Goal: Task Accomplishment & Management: Manage account settings

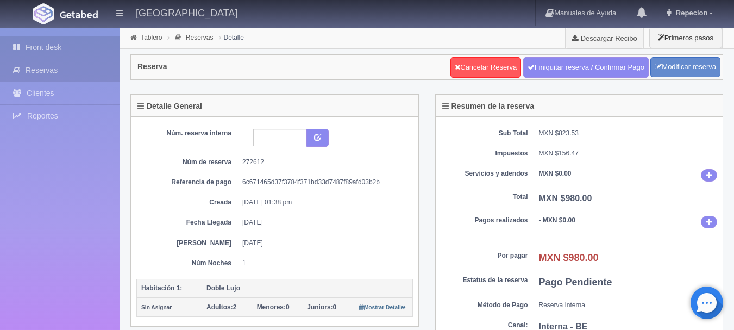
click at [62, 43] on link "Front desk" at bounding box center [60, 47] width 120 height 22
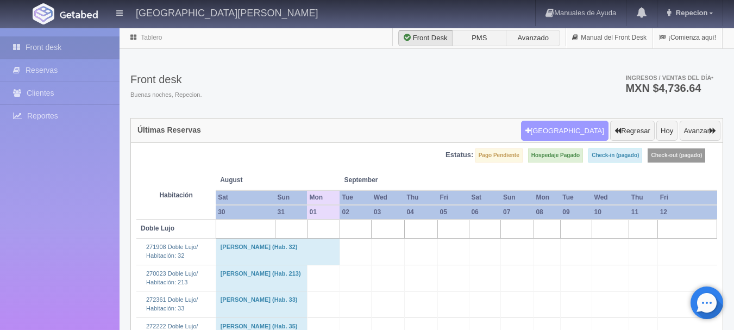
click at [576, 135] on button "[GEOGRAPHIC_DATA]" at bounding box center [565, 131] width 88 height 21
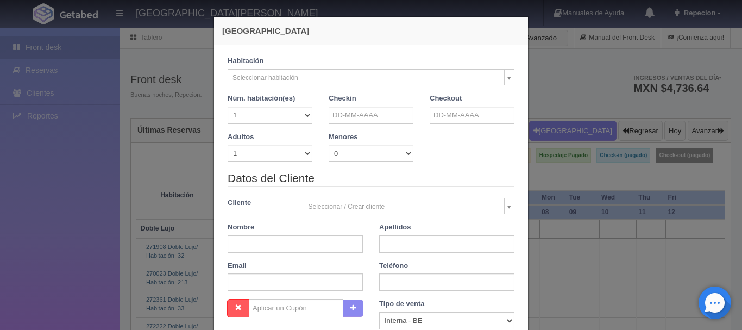
checkbox input "false"
click at [353, 120] on input "text" at bounding box center [371, 115] width 85 height 17
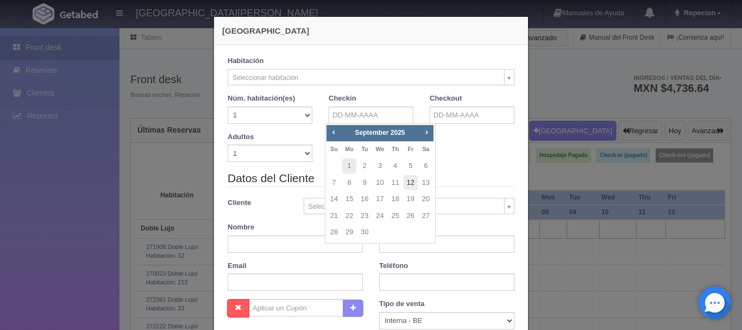
click at [411, 183] on link "12" at bounding box center [411, 183] width 14 height 16
type input "12-09-2025"
checkbox input "false"
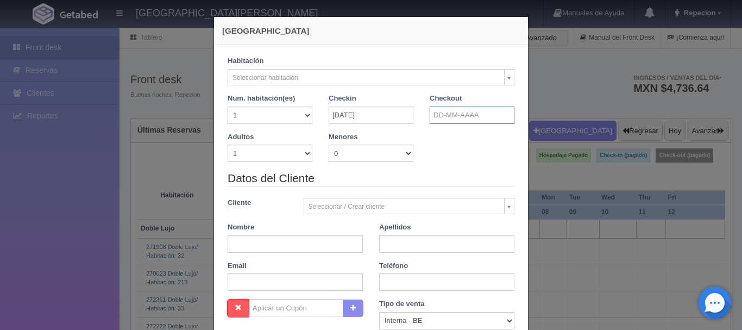
click at [474, 115] on input "text" at bounding box center [472, 115] width 85 height 17
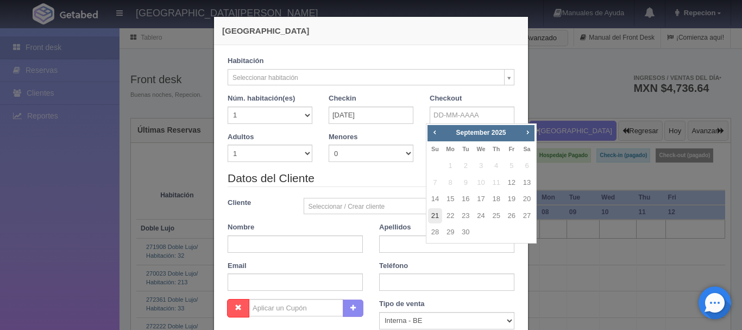
click at [436, 216] on link "21" at bounding box center [435, 216] width 14 height 16
type input "21-09-2025"
checkbox input "false"
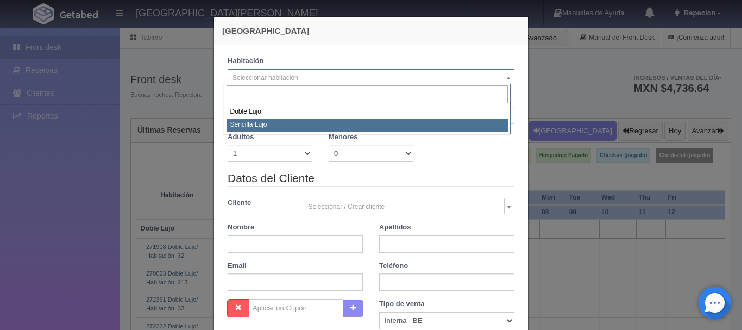
click at [290, 121] on select "1 2 3 4 5 6 7 8 9 10 11 12 13 14 15 16 17 18 19 20" at bounding box center [270, 115] width 85 height 17
select select "576"
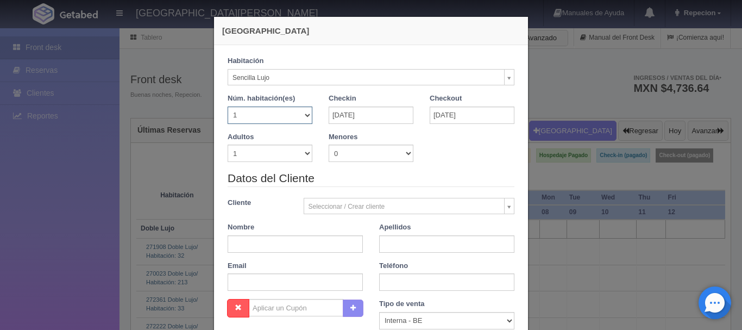
checkbox input "false"
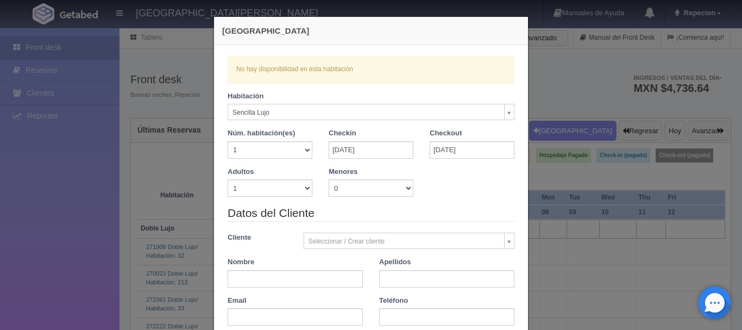
click at [89, 177] on div "Nueva Reserva Verficando disponibilidad No hay disponibilidad en esta habitació…" at bounding box center [371, 165] width 742 height 330
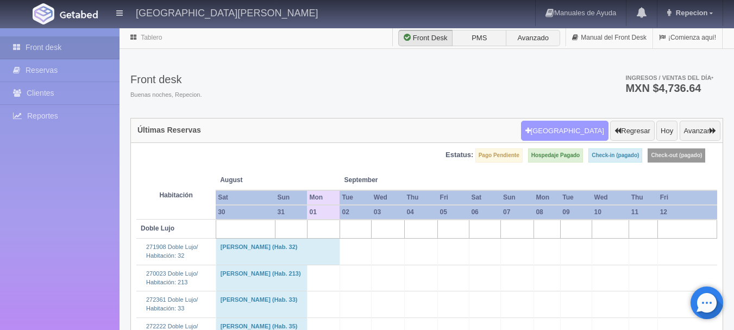
click at [578, 136] on button "[GEOGRAPHIC_DATA]" at bounding box center [565, 131] width 88 height 21
select select
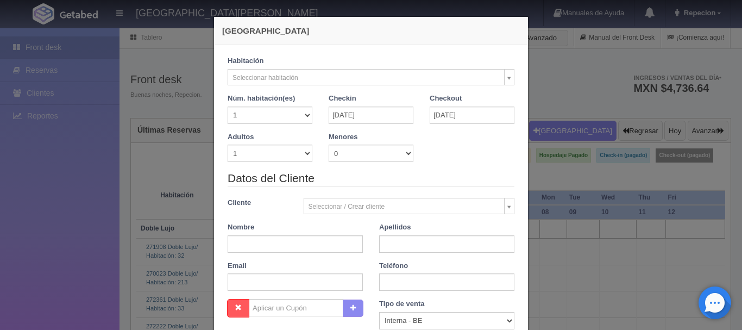
checkbox input "false"
click at [297, 158] on select "1 2 3 4 5 6 7 8 9 10" at bounding box center [270, 153] width 85 height 17
click at [302, 149] on select "1 2 3 4 5 6 7 8 9 10" at bounding box center [270, 153] width 85 height 17
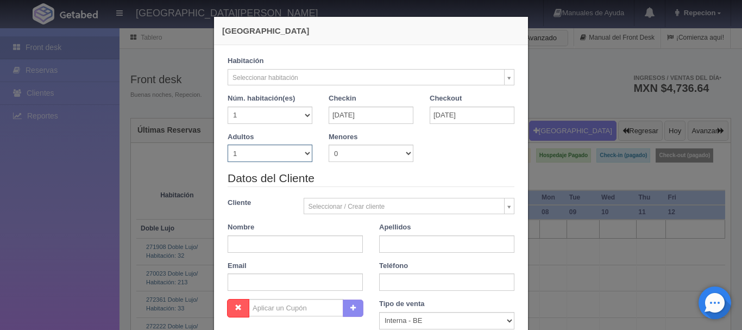
click at [306, 148] on select "1 2 3 4 5 6 7 8 9 10" at bounding box center [270, 153] width 85 height 17
select select "2"
click at [228, 145] on select "1 2 3 4 5 6 7 8 9 10" at bounding box center [270, 153] width 85 height 17
checkbox input "false"
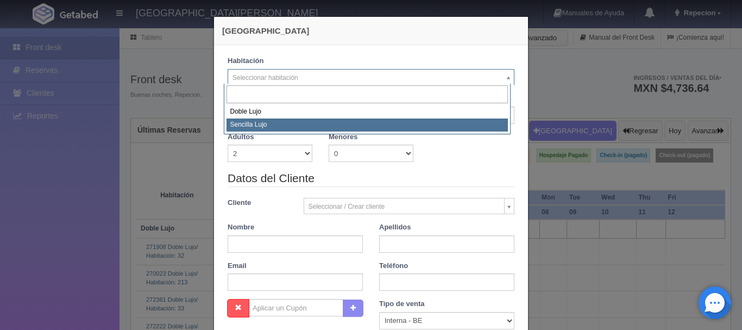
select select "576"
click at [408, 122] on input "12-09-2025" at bounding box center [371, 115] width 85 height 17
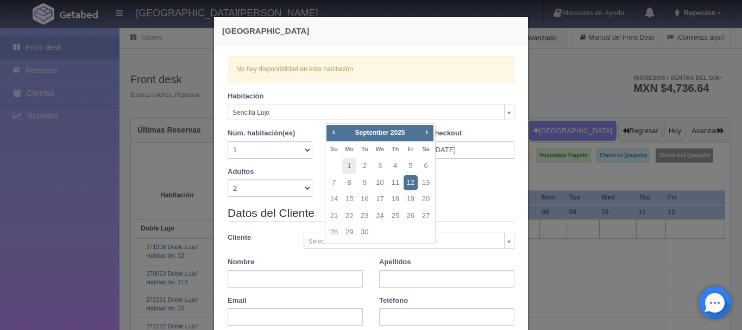
click at [499, 193] on div "Adultos 1 2 3 4 5 6 7 8 9 10 Menores 0 1 2 3 4 5 6 7 8 9 10 Edad menores 0 1 2 …" at bounding box center [371, 186] width 303 height 39
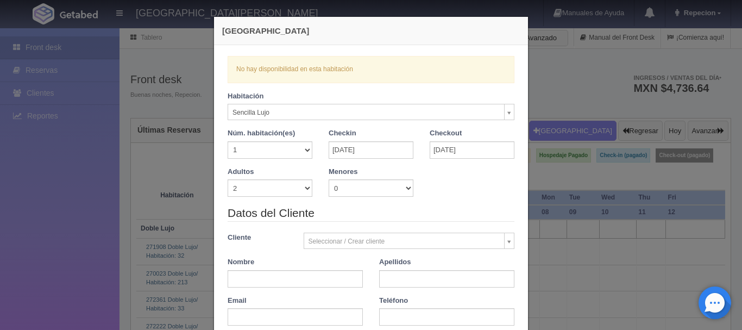
checkbox input "false"
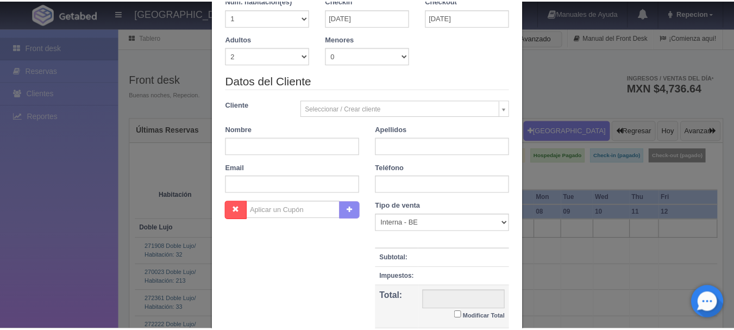
scroll to position [238, 0]
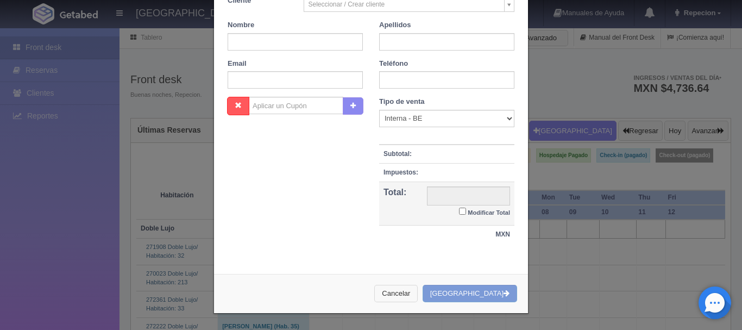
click at [418, 292] on button "Cancelar" at bounding box center [395, 294] width 43 height 18
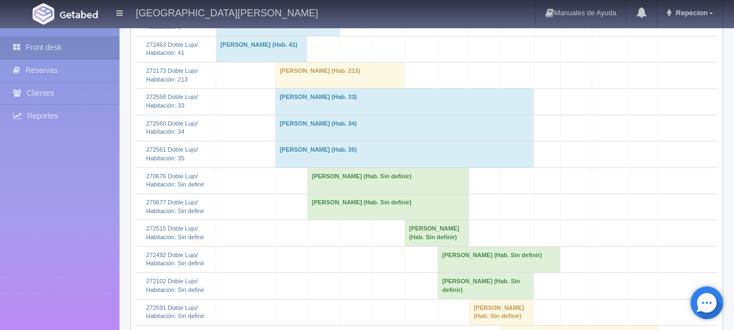
scroll to position [598, 0]
click at [364, 193] on td "Santiago Contreras Rodriguez (Hab. Sin definir)" at bounding box center [388, 180] width 162 height 26
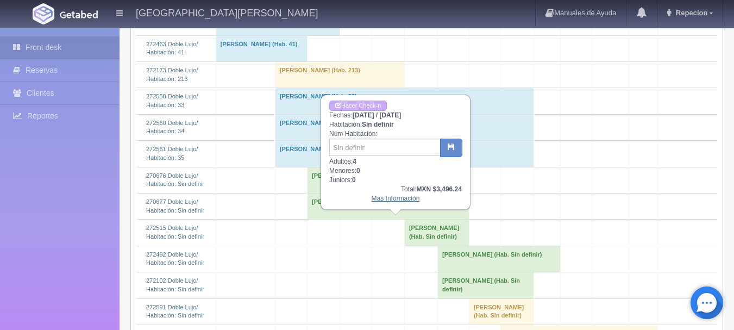
click at [390, 202] on link "Más Información" at bounding box center [396, 199] width 48 height 8
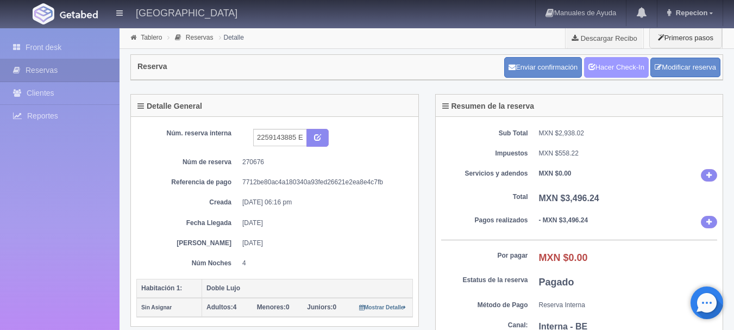
click at [609, 63] on link "Hacer Check-In" at bounding box center [616, 67] width 65 height 21
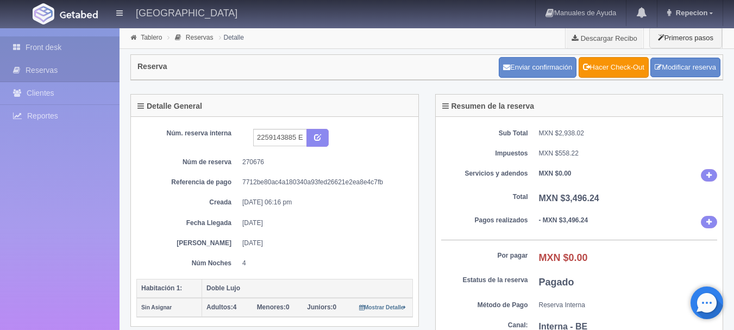
click at [45, 48] on link "Front desk" at bounding box center [60, 47] width 120 height 22
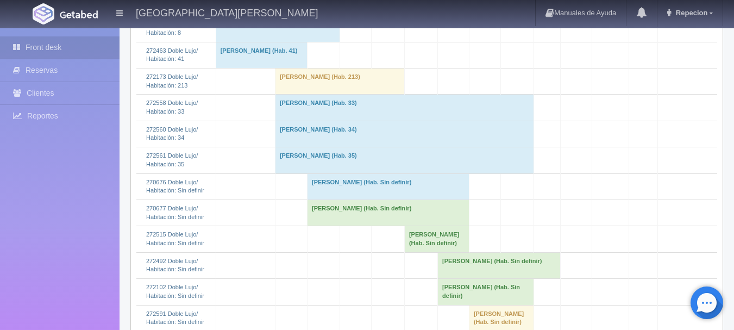
scroll to position [652, 0]
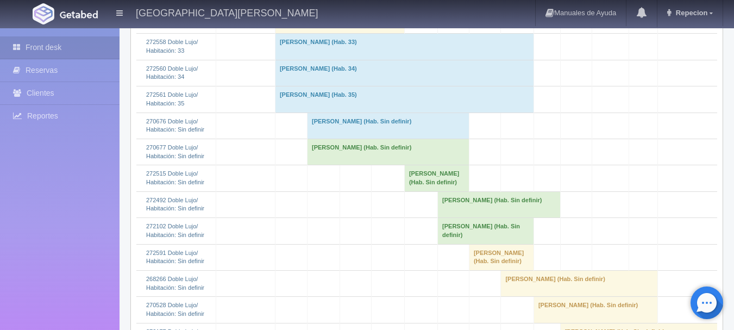
click at [358, 165] on td "[PERSON_NAME] (Hab. Sin definir)" at bounding box center [388, 152] width 162 height 26
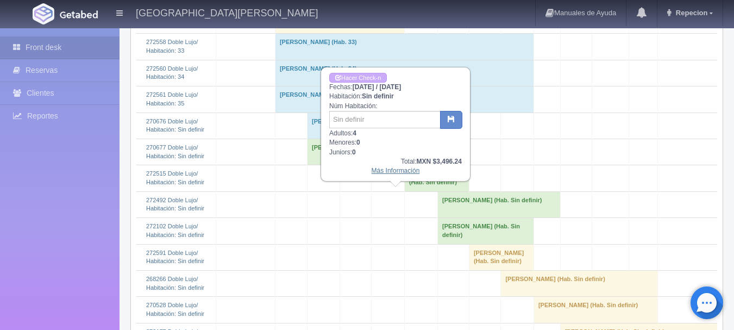
click at [382, 173] on link "Más Información" at bounding box center [396, 171] width 48 height 8
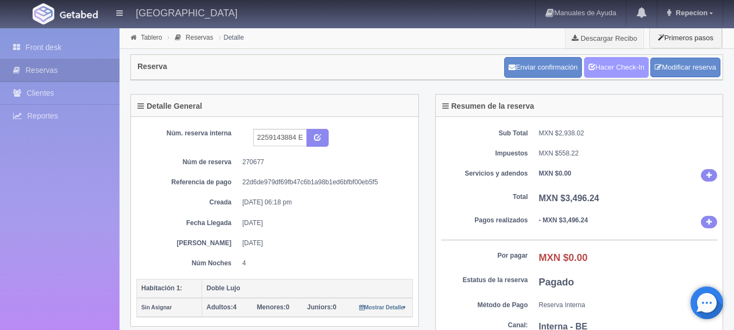
click at [609, 69] on link "Hacer Check-In" at bounding box center [616, 67] width 65 height 21
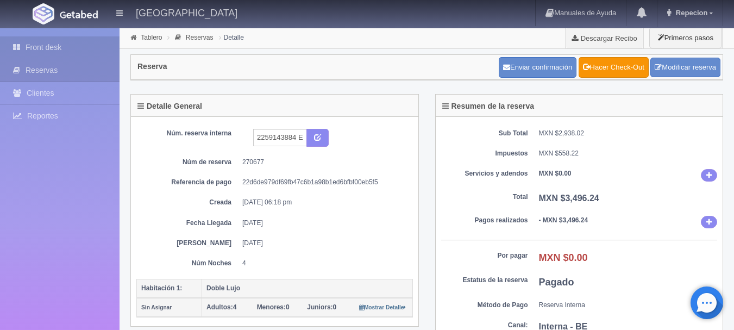
click at [46, 44] on link "Front desk" at bounding box center [60, 47] width 120 height 22
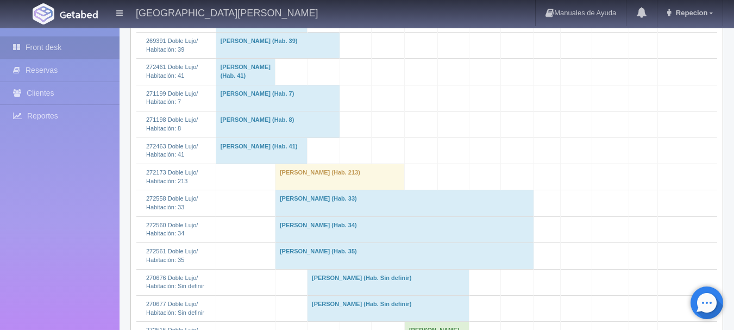
scroll to position [598, 0]
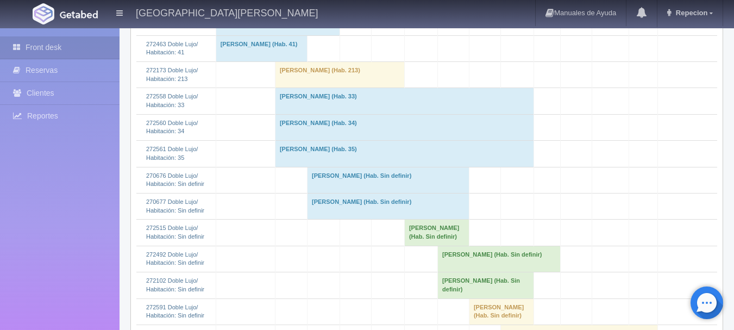
click at [336, 193] on td "Santiago Contreras Rodriguez (Hab. Sin definir)" at bounding box center [388, 180] width 162 height 26
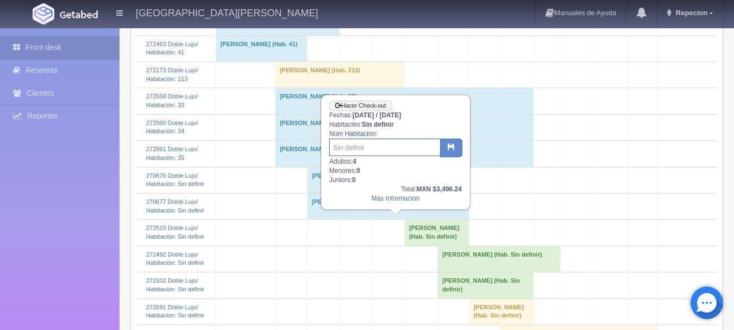
click at [368, 147] on input "text" at bounding box center [384, 147] width 111 height 17
type input "209"
click at [451, 147] on icon "button" at bounding box center [451, 146] width 7 height 7
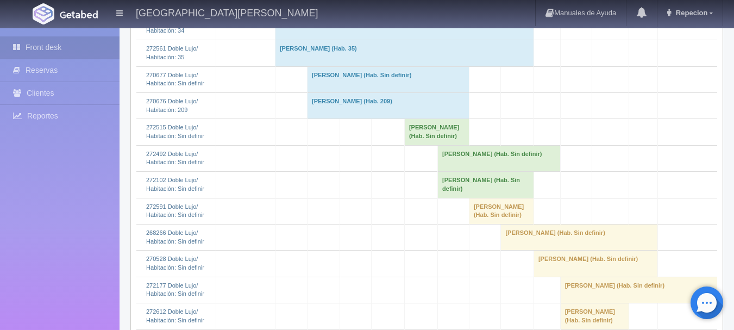
scroll to position [707, 0]
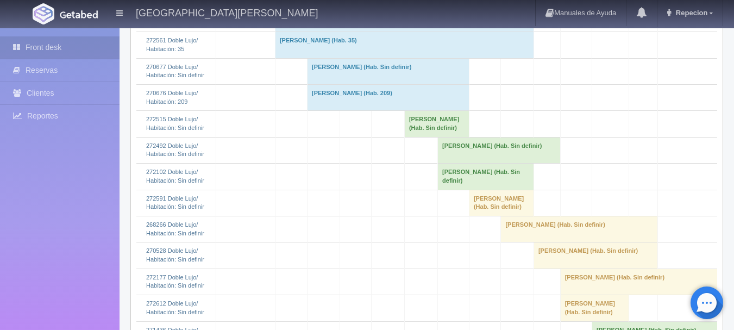
click at [351, 84] on td "[PERSON_NAME] (Hab. Sin definir)" at bounding box center [388, 71] width 162 height 26
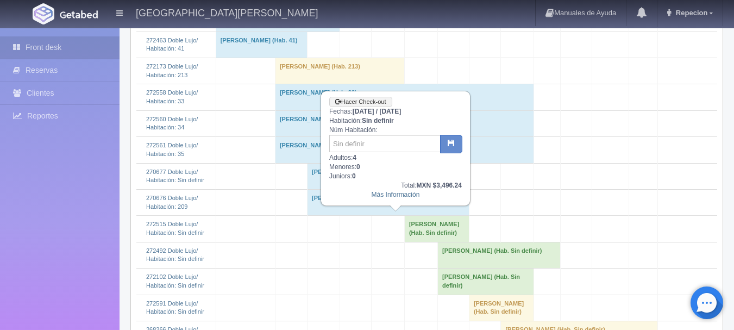
scroll to position [598, 0]
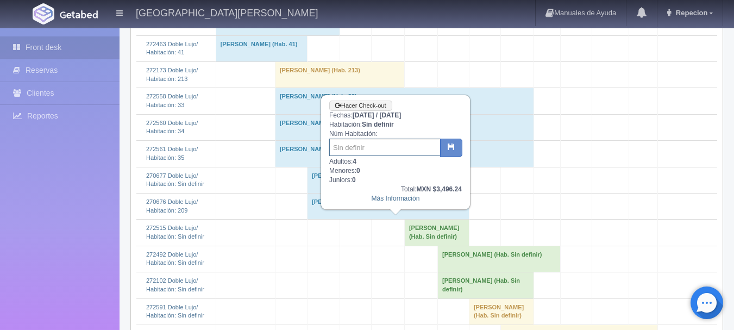
click at [357, 147] on input "text" at bounding box center [384, 147] width 111 height 17
type input "208"
click at [454, 146] on icon "button" at bounding box center [451, 146] width 7 height 7
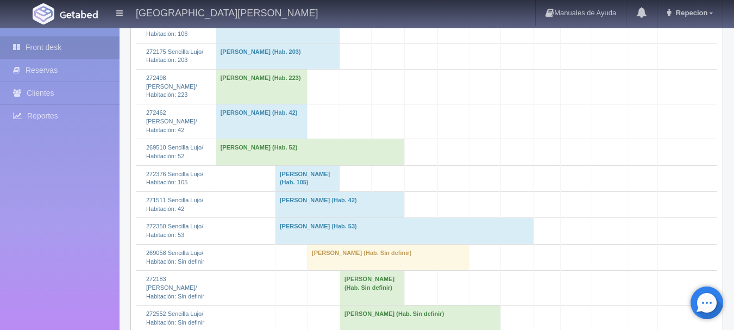
scroll to position [1522, 0]
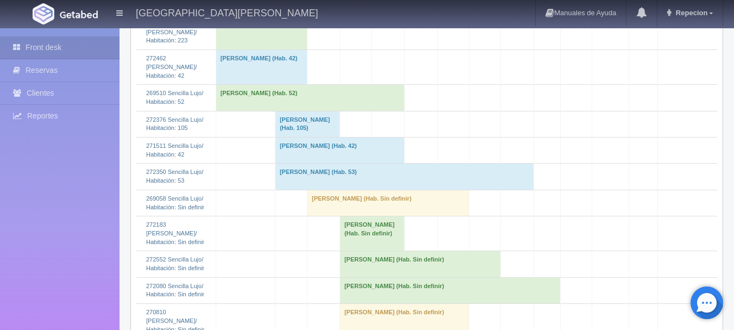
click at [332, 216] on td "[PERSON_NAME] (Hab. Sin definir)" at bounding box center [388, 203] width 162 height 26
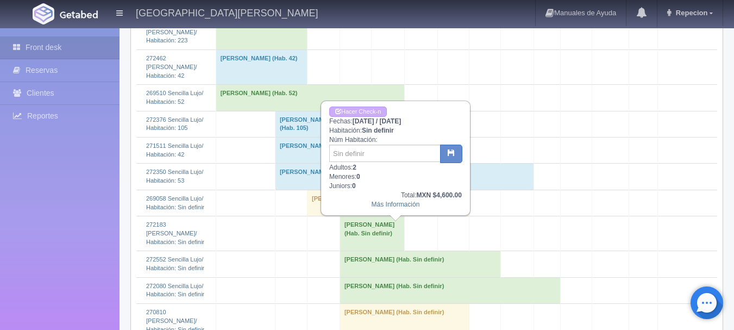
click at [335, 216] on td "MARIA CERVANTES (Hab. Sin definir)" at bounding box center [388, 203] width 162 height 26
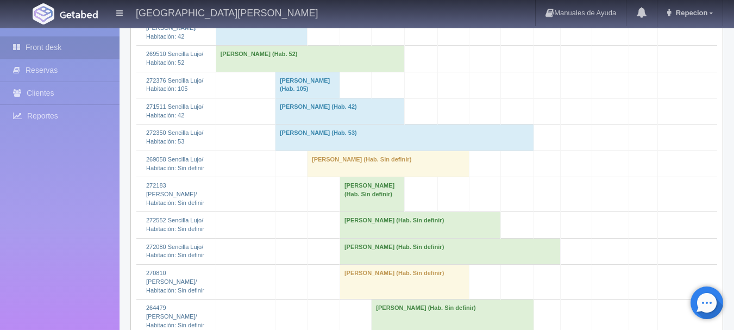
scroll to position [1576, 0]
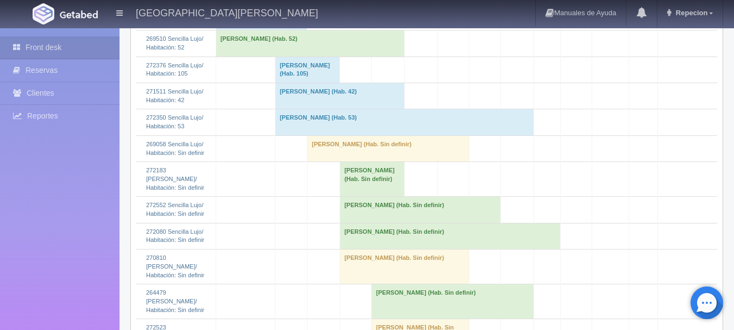
click at [332, 161] on td "MARIA CERVANTES (Hab. Sin definir)" at bounding box center [388, 148] width 162 height 26
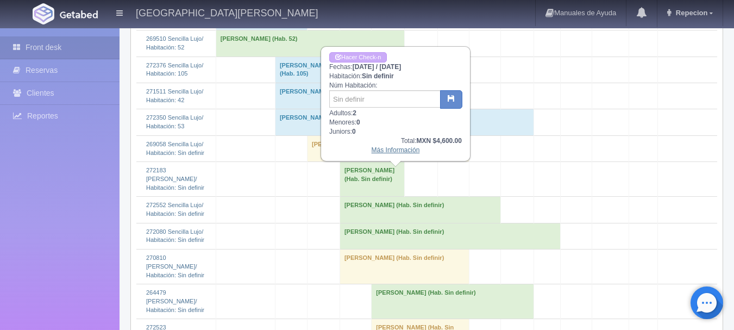
click at [386, 153] on link "Más Información" at bounding box center [396, 150] width 48 height 8
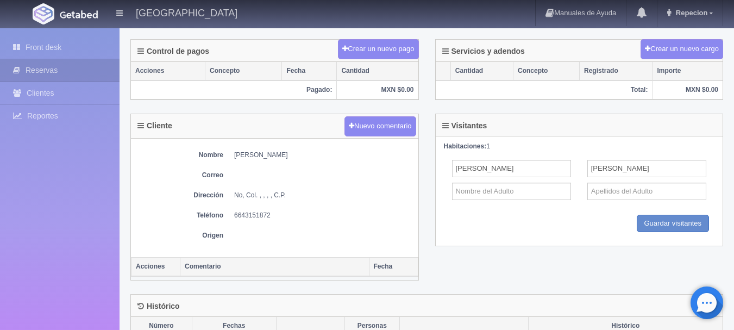
scroll to position [326, 0]
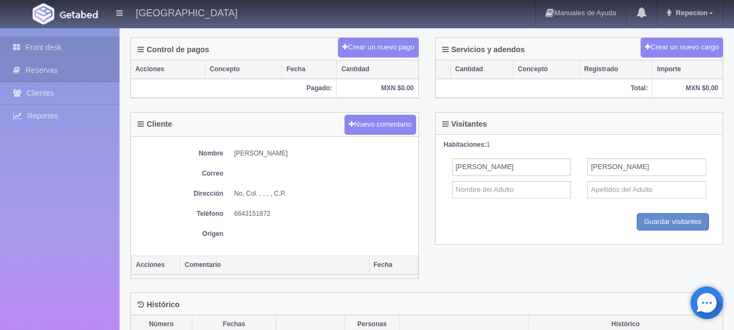
click at [55, 49] on link "Front desk" at bounding box center [60, 47] width 120 height 22
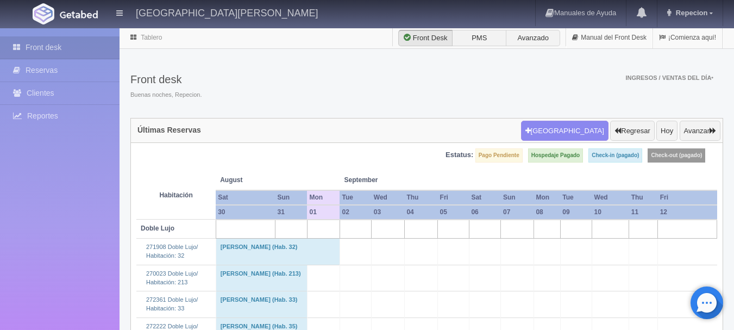
scroll to position [272, 0]
